Goal: Task Accomplishment & Management: Use online tool/utility

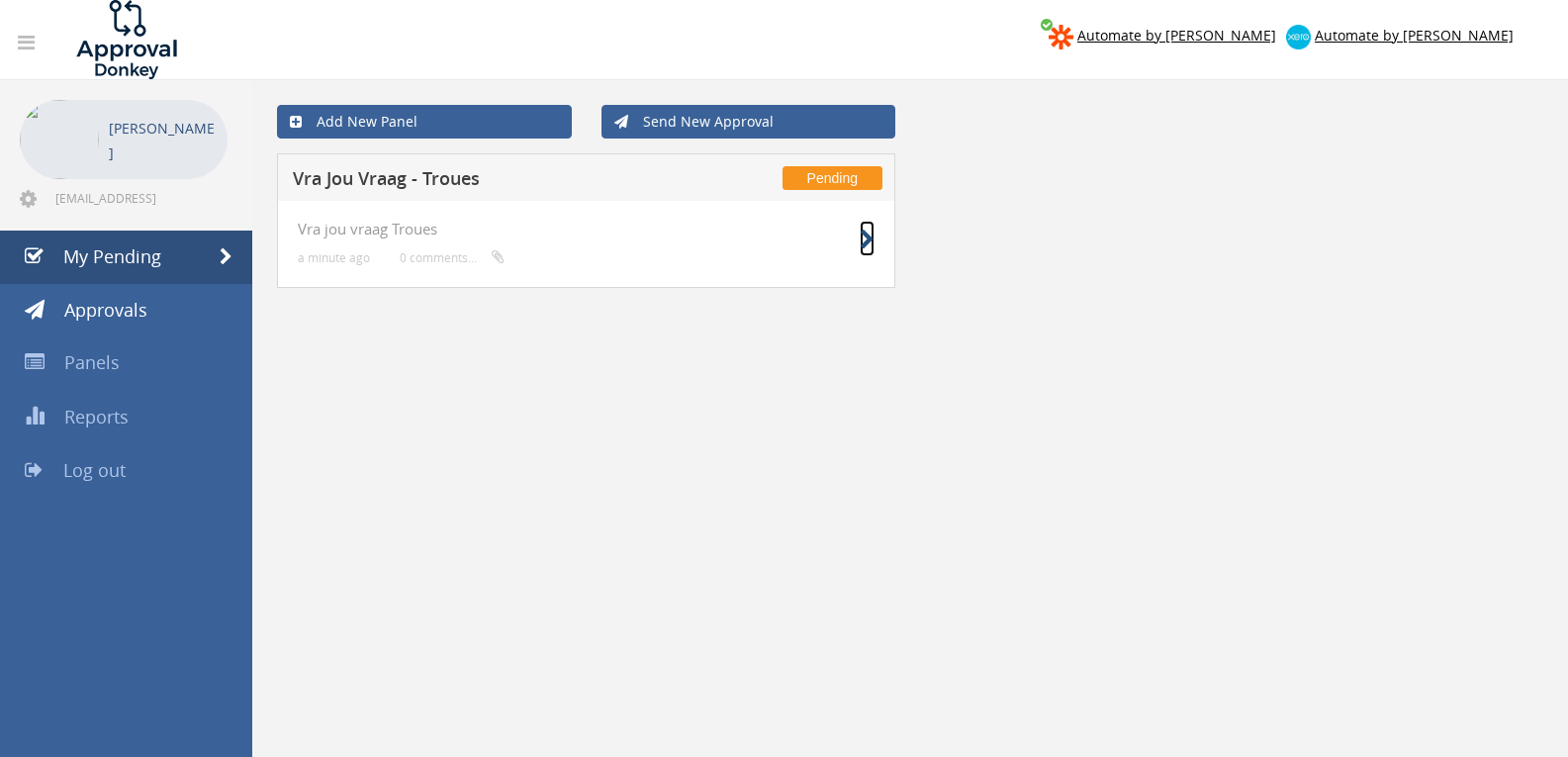
click at [860, 233] on icon at bounding box center [867, 239] width 15 height 21
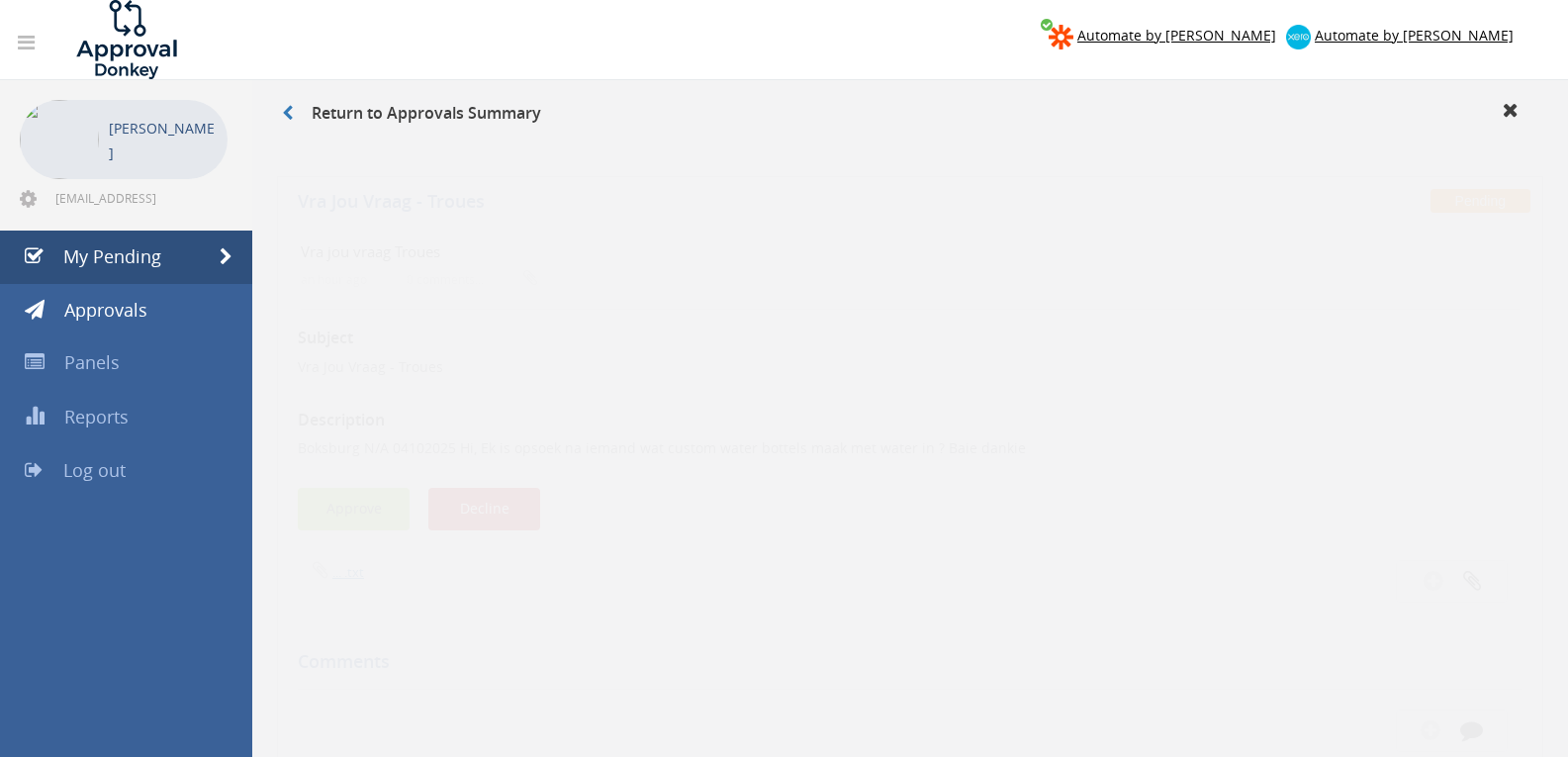
click at [359, 483] on button "Approve" at bounding box center [354, 490] width 112 height 43
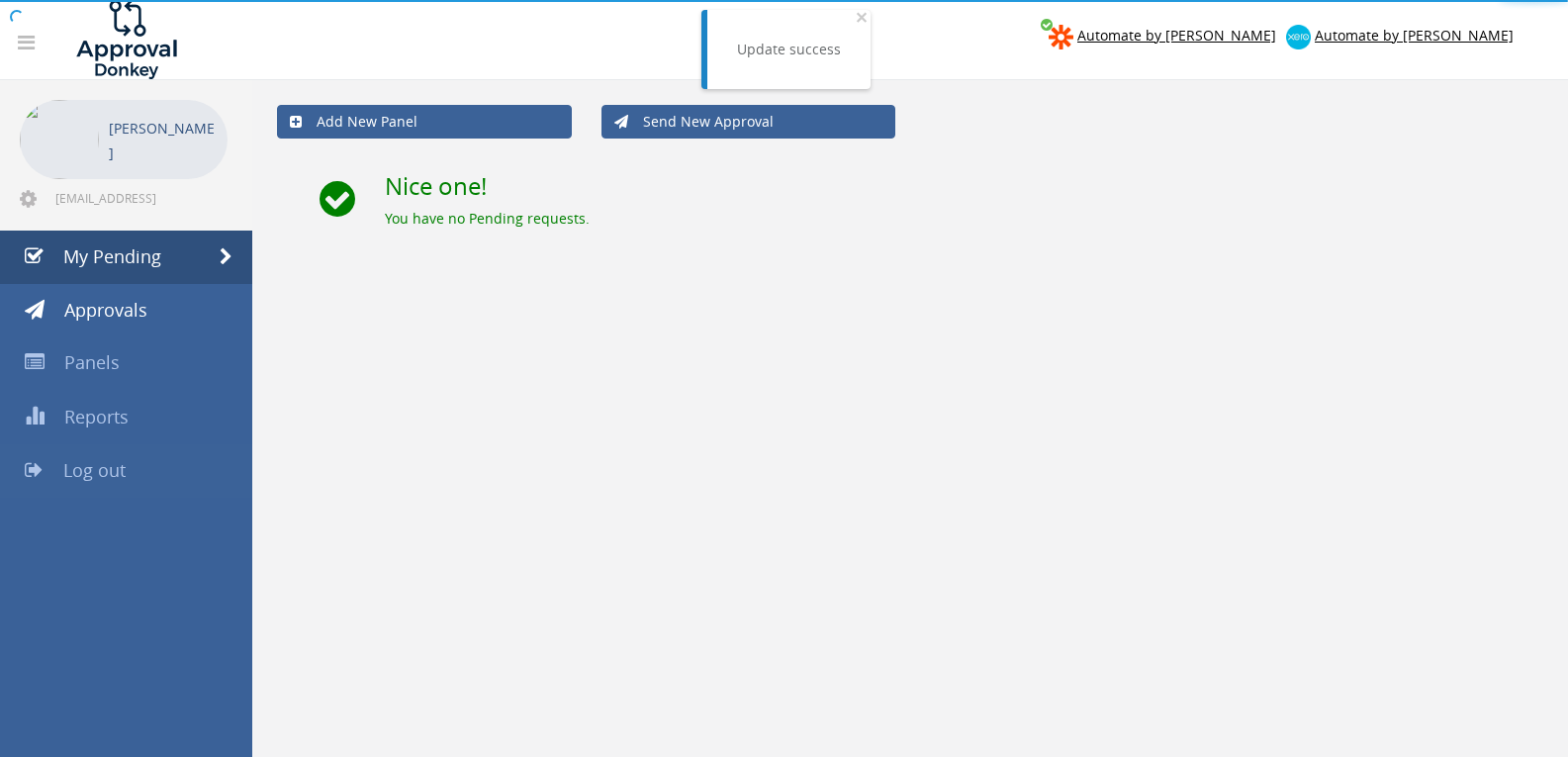
click at [116, 481] on span "Log out" at bounding box center [95, 470] width 63 height 24
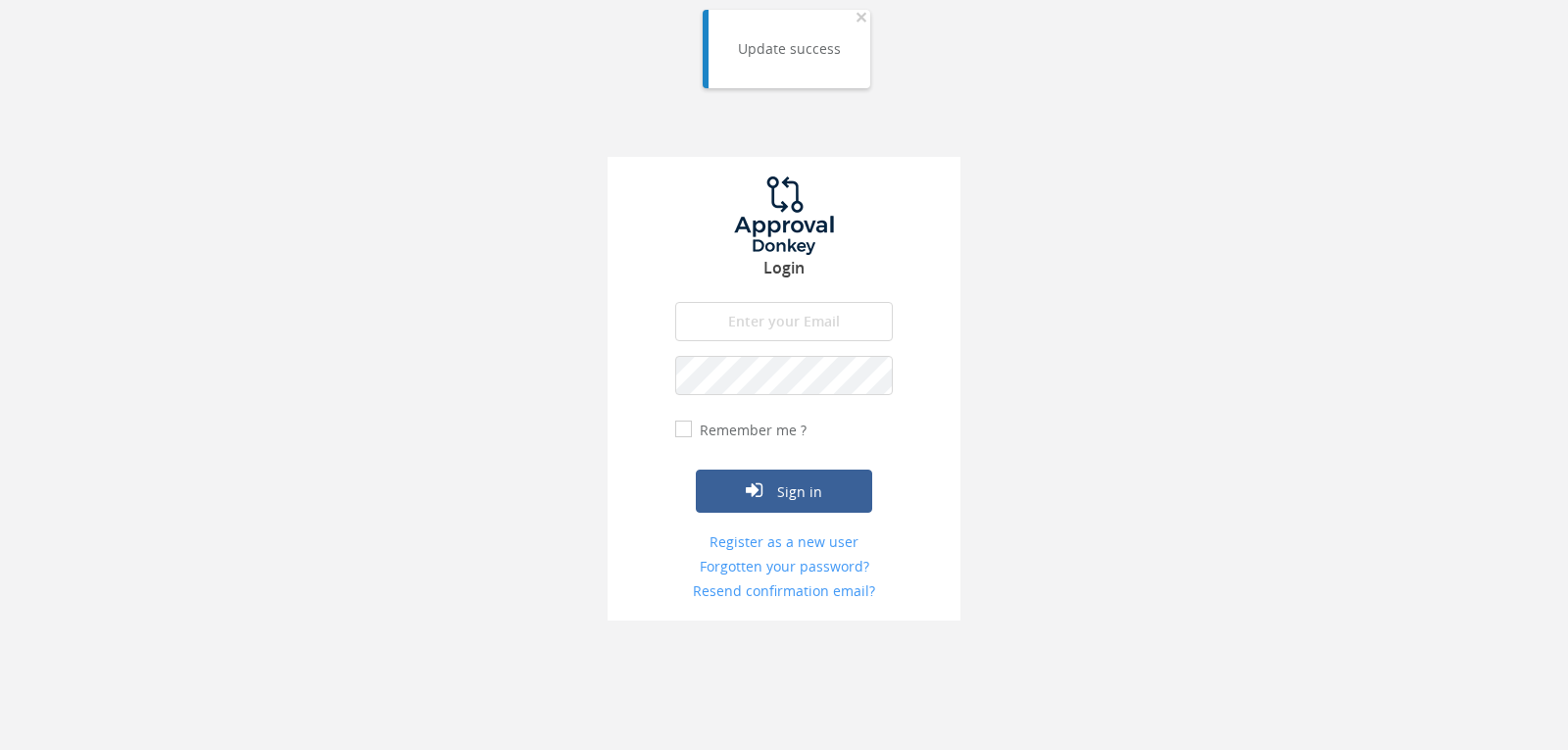
click at [845, 330] on input "email" at bounding box center [784, 322] width 217 height 39
type input "[EMAIL_ADDRESS][DOMAIN_NAME]"
click at [696, 470] on button "Sign in" at bounding box center [784, 491] width 177 height 43
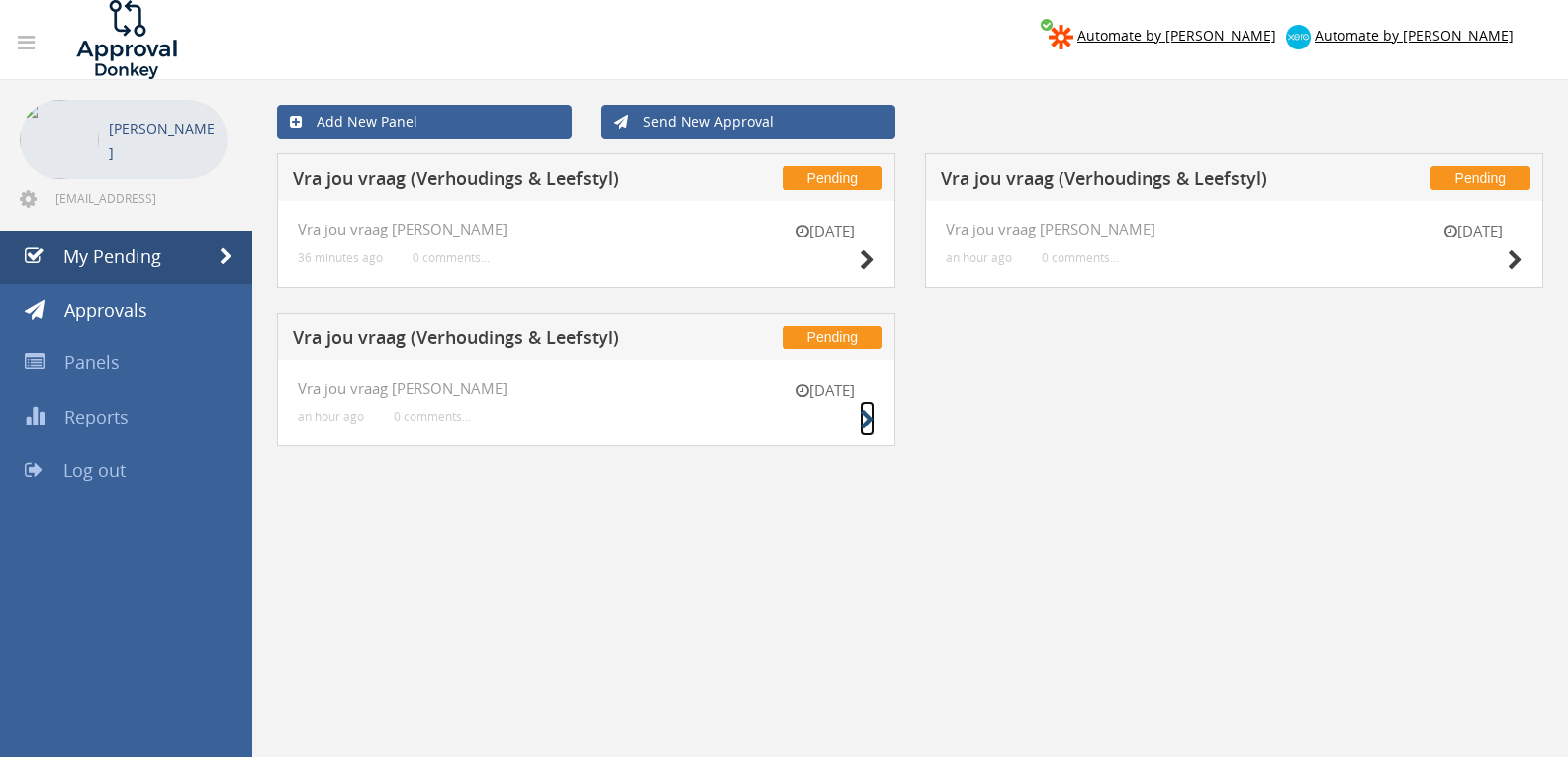
click at [863, 416] on icon at bounding box center [867, 419] width 15 height 21
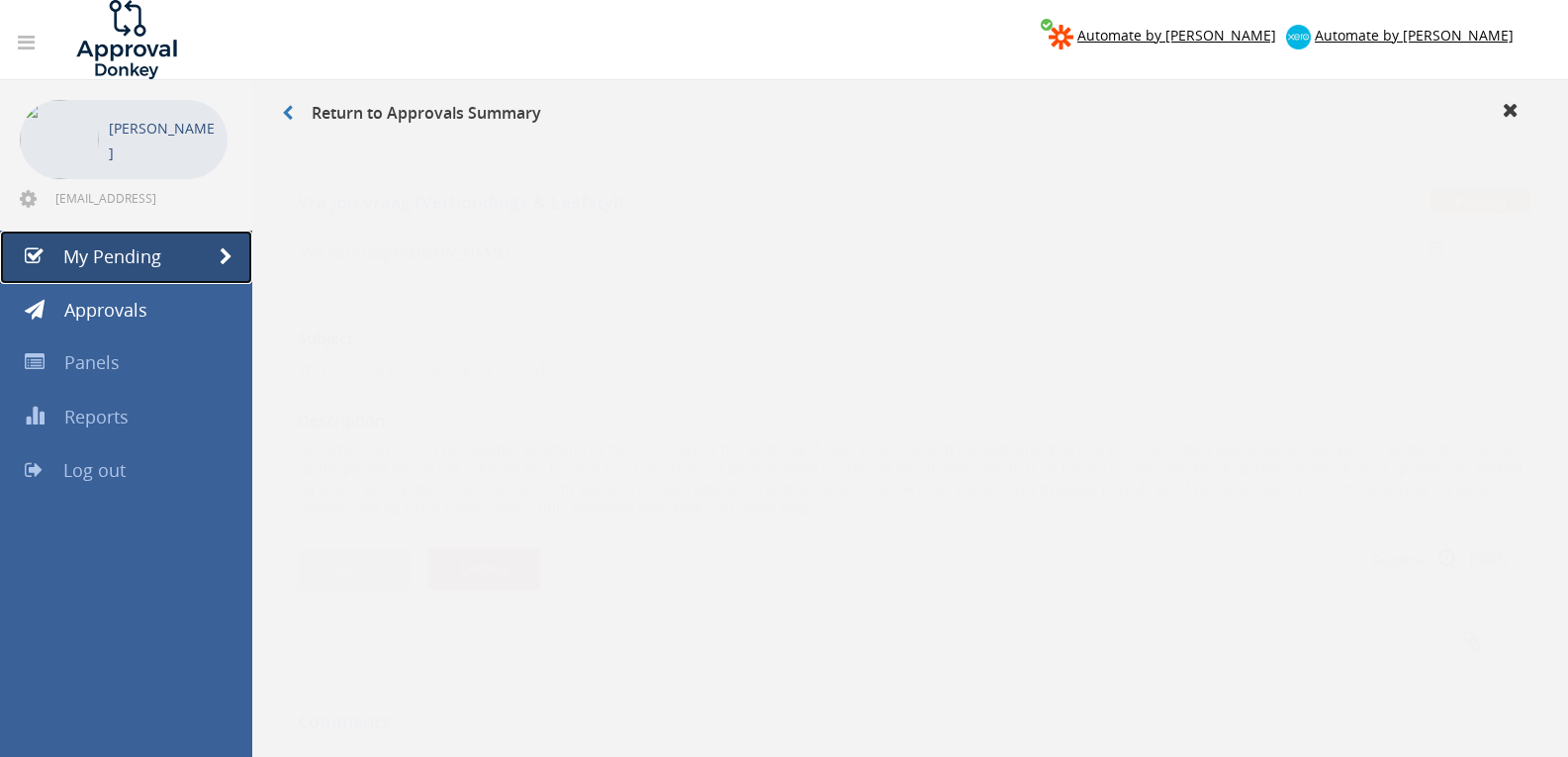
click at [129, 251] on span "My Pending" at bounding box center [113, 256] width 98 height 24
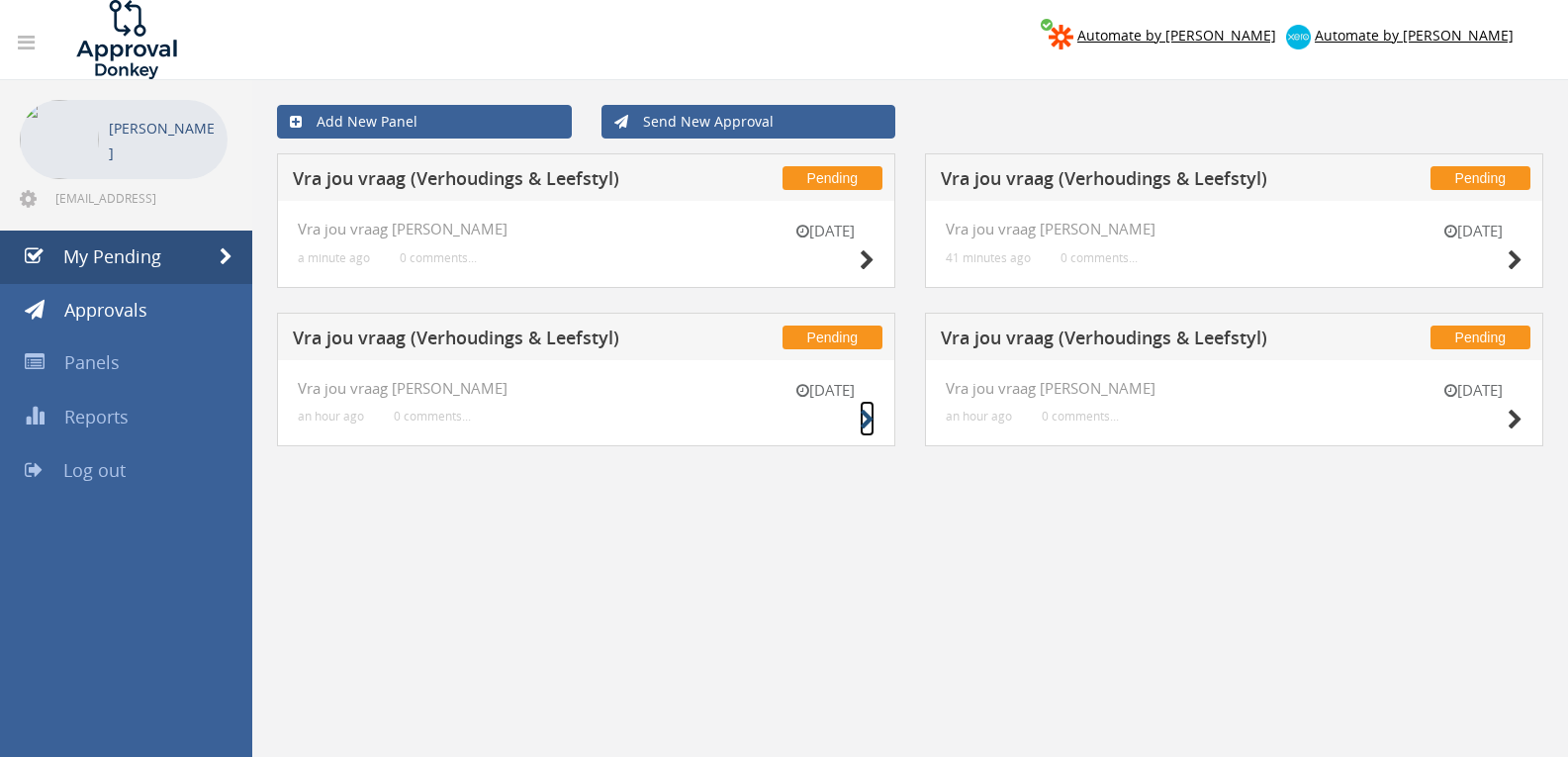
click at [863, 418] on icon at bounding box center [867, 419] width 15 height 21
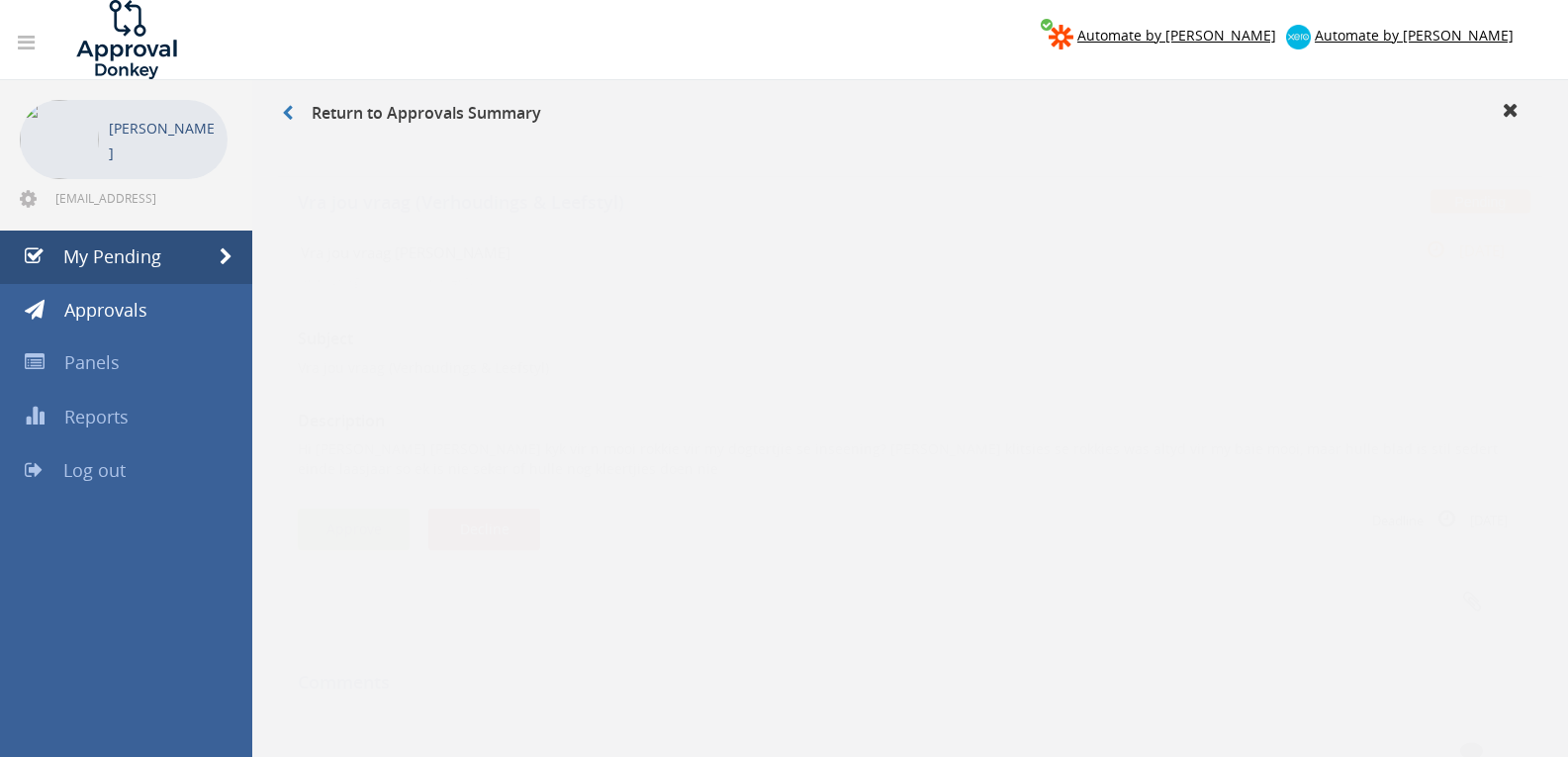
click at [387, 500] on button "Approve" at bounding box center [354, 510] width 112 height 43
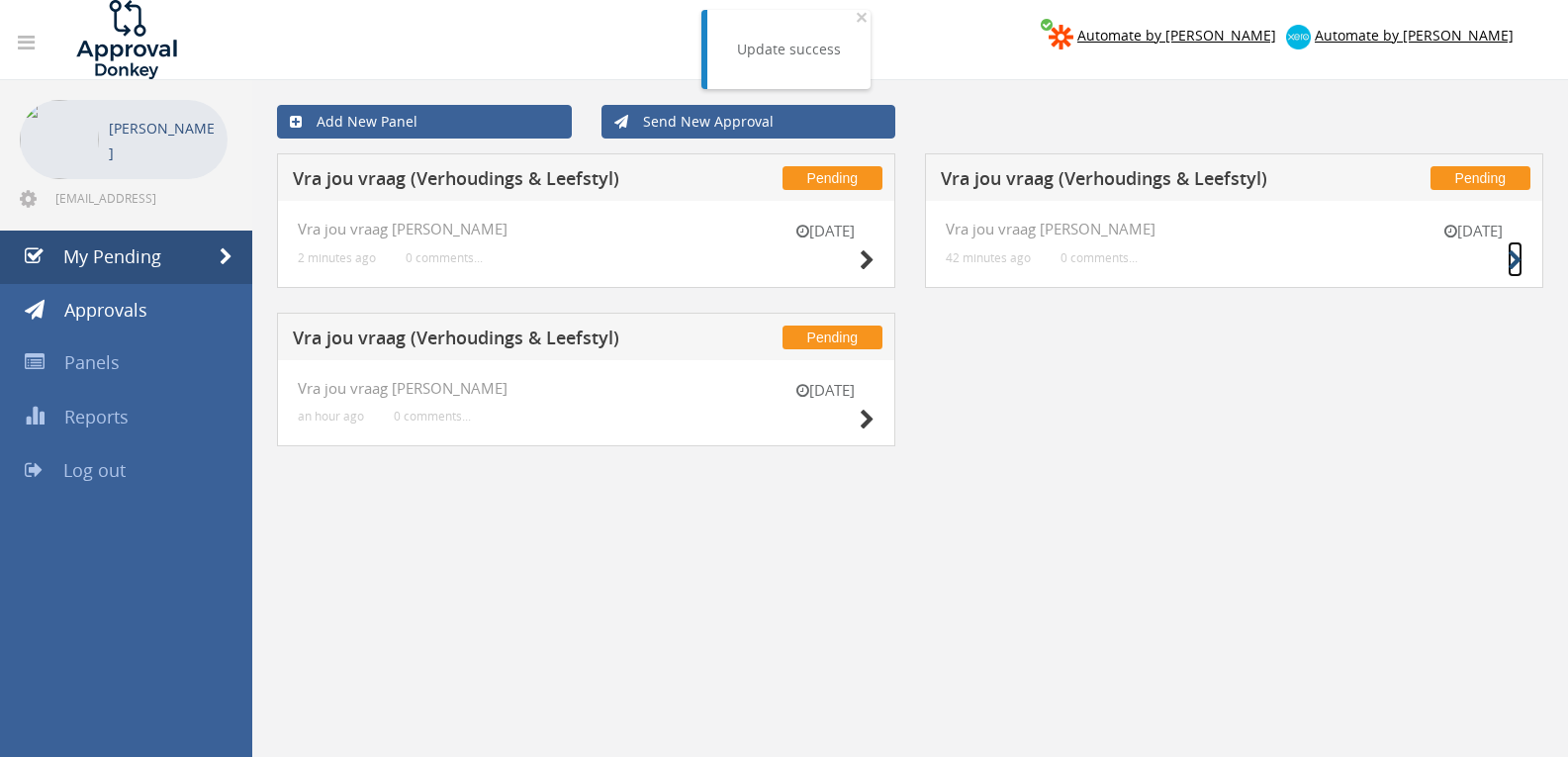
click at [1516, 266] on icon at bounding box center [1515, 260] width 15 height 21
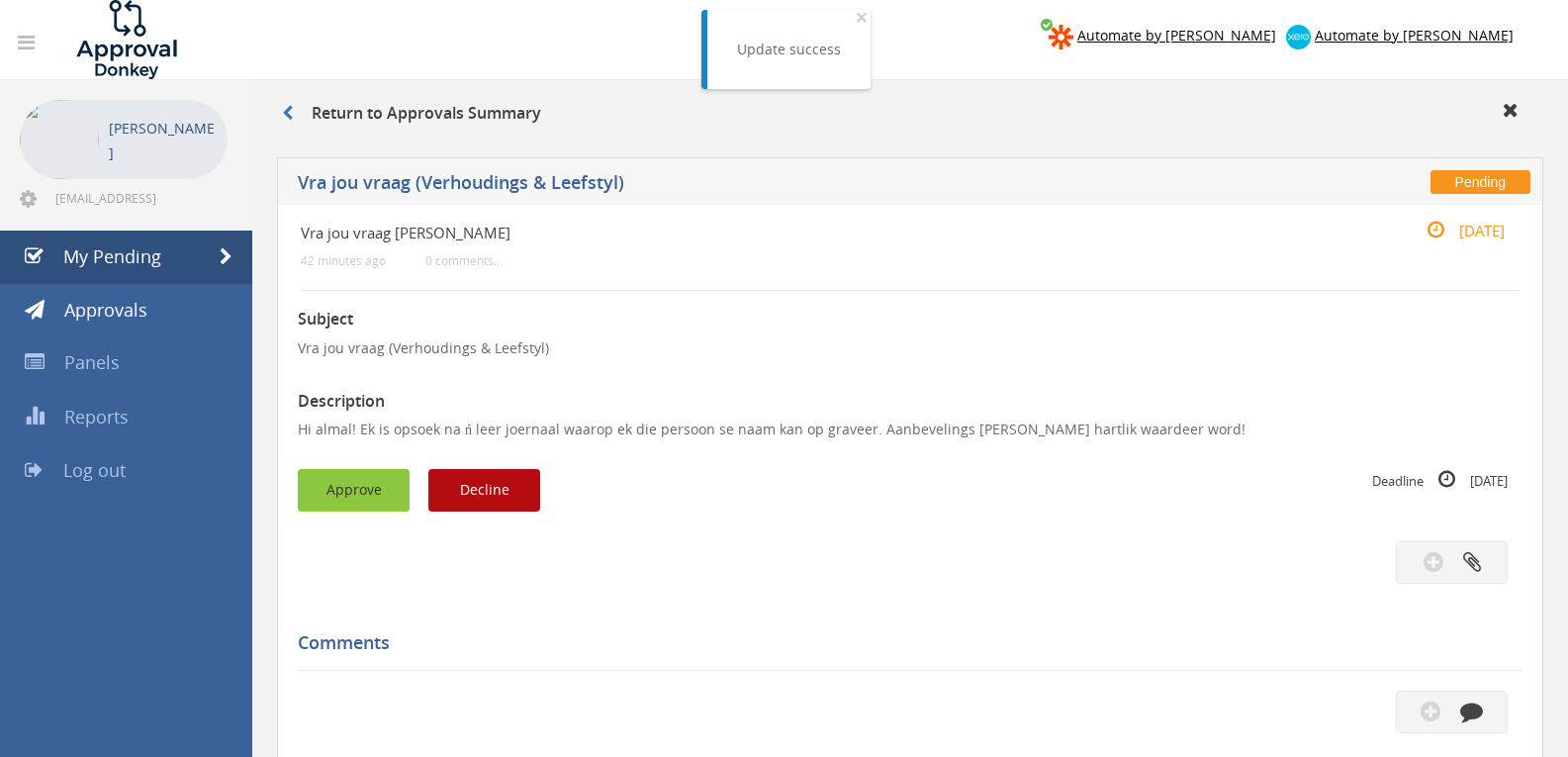
click at [385, 493] on button "Approve" at bounding box center [354, 490] width 112 height 43
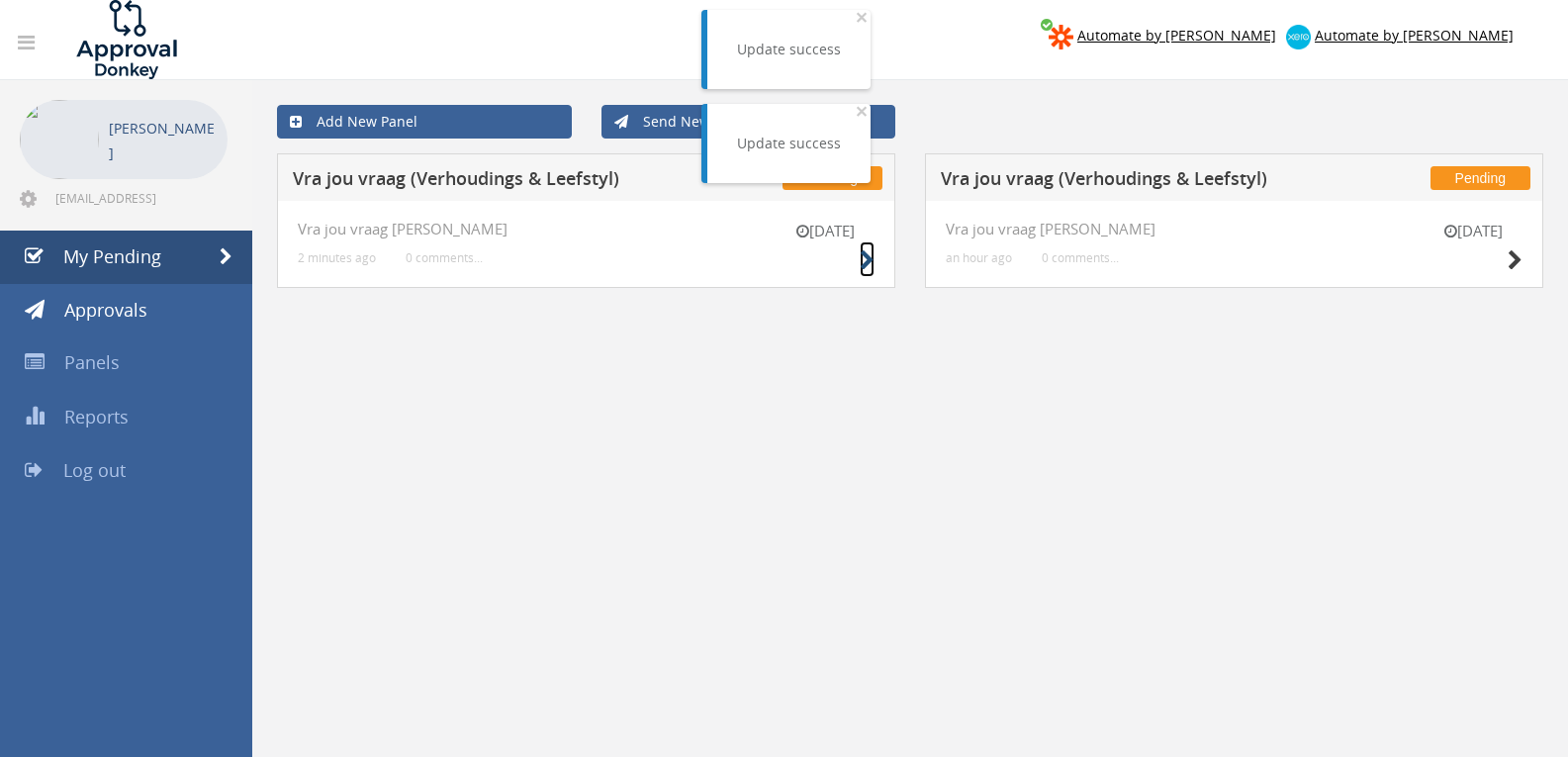
click at [866, 264] on icon at bounding box center [867, 260] width 15 height 21
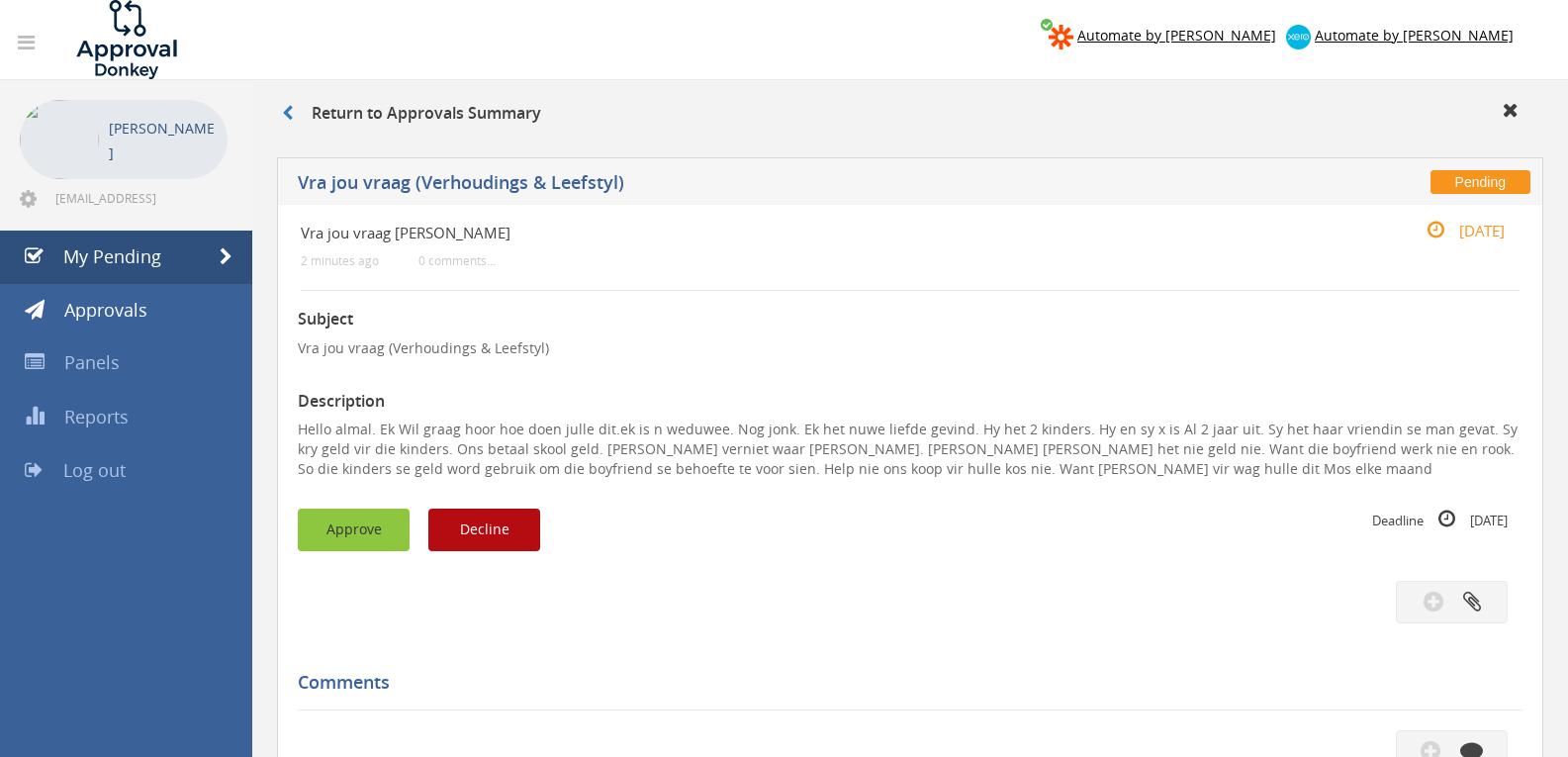
click at [356, 523] on button "Approve" at bounding box center [354, 530] width 112 height 43
